Goal: Task Accomplishment & Management: Use online tool/utility

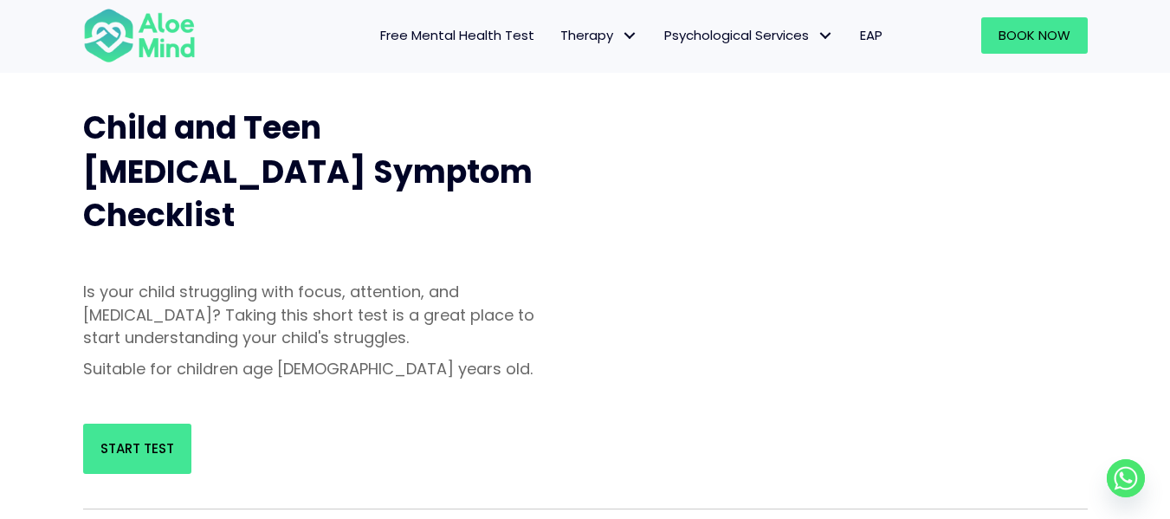
scroll to position [503, 0]
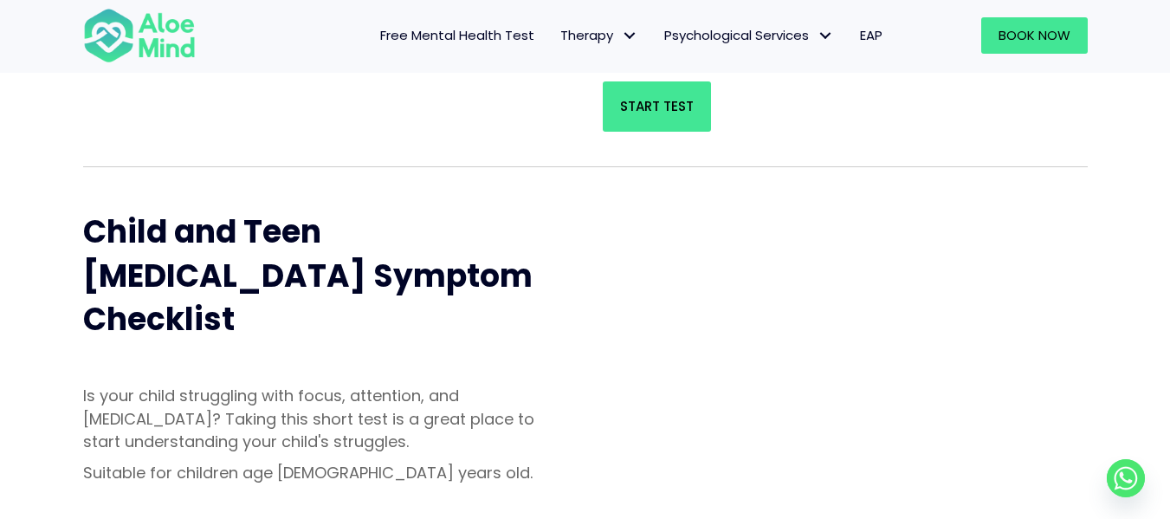
click at [1160, 111] on div "Free Mental Health Test [MEDICAL_DATA], Stress Scale Wondering if it a phase or…" at bounding box center [585, 325] width 1170 height 1464
drag, startPoint x: 1165, startPoint y: 107, endPoint x: 1163, endPoint y: 94, distance: 13.1
click at [1163, 94] on div "Free Mental Health Test [MEDICAL_DATA], Stress Scale Wondering if it a phase or…" at bounding box center [585, 325] width 1170 height 1464
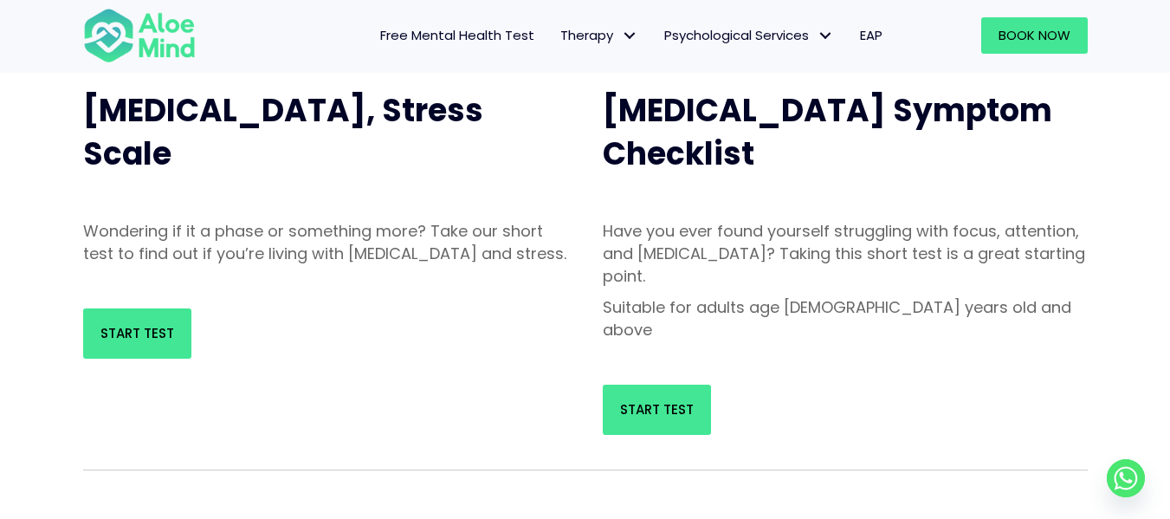
scroll to position [208, 0]
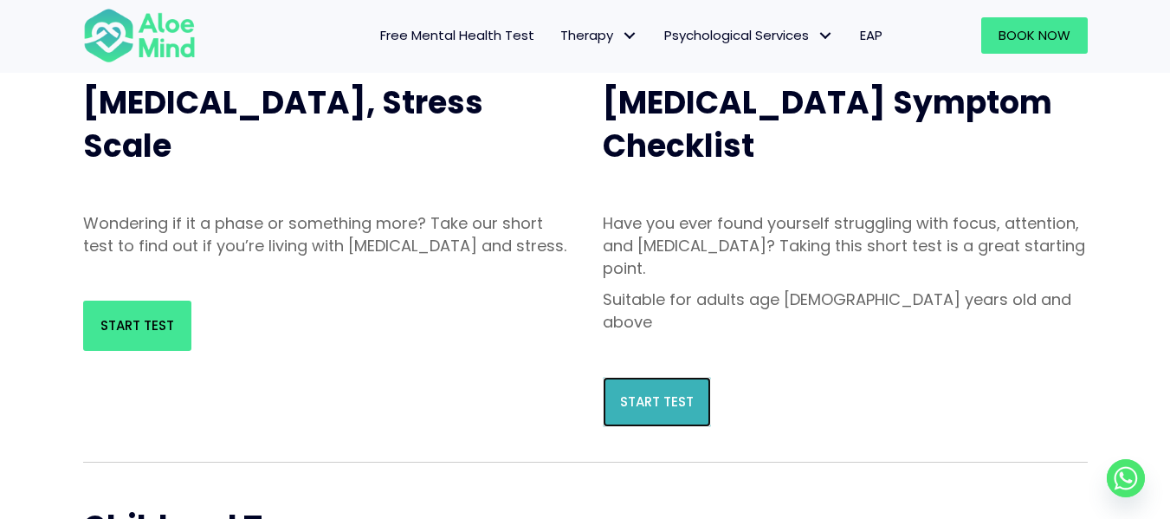
click at [671, 377] on link "Start Test" at bounding box center [657, 402] width 108 height 50
